Goal: Navigation & Orientation: Find specific page/section

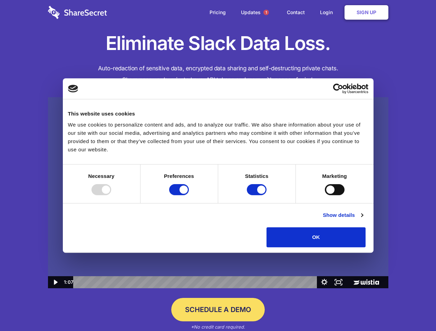
click at [218, 166] on img at bounding box center [218, 192] width 340 height 191
click at [111, 195] on div at bounding box center [101, 189] width 20 height 11
click at [189, 195] on input "Preferences" at bounding box center [179, 189] width 20 height 11
checkbox input "false"
click at [257, 195] on input "Statistics" at bounding box center [257, 189] width 20 height 11
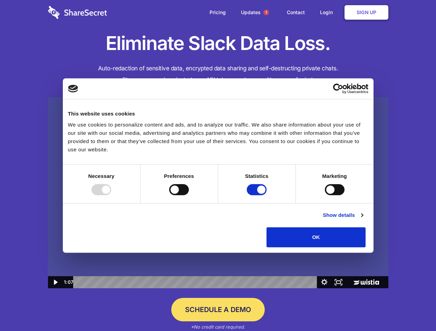
checkbox input "false"
click at [325, 195] on input "Marketing" at bounding box center [335, 189] width 20 height 11
checkbox input "true"
click at [363, 219] on link "Show details" at bounding box center [343, 215] width 40 height 8
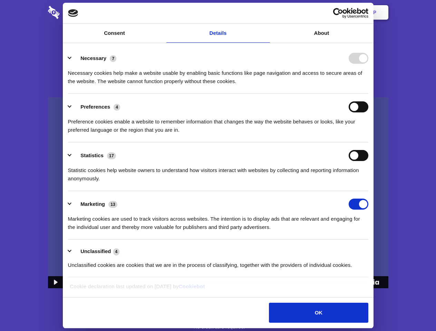
click at [368, 94] on li "Necessary 7 Necessary cookies help make a website usable by enabling basic func…" at bounding box center [218, 69] width 300 height 49
click at [266, 12] on span "1" at bounding box center [266, 13] width 6 height 6
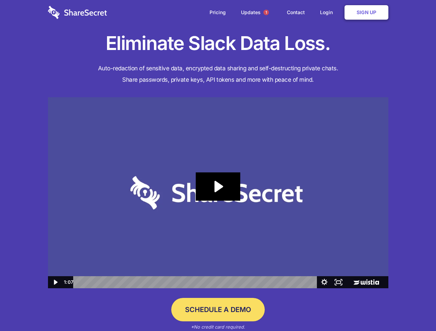
click at [218, 193] on icon "Play Video: Sharesecret Slack Extension" at bounding box center [218, 186] width 44 height 28
